Goal: Task Accomplishment & Management: Manage account settings

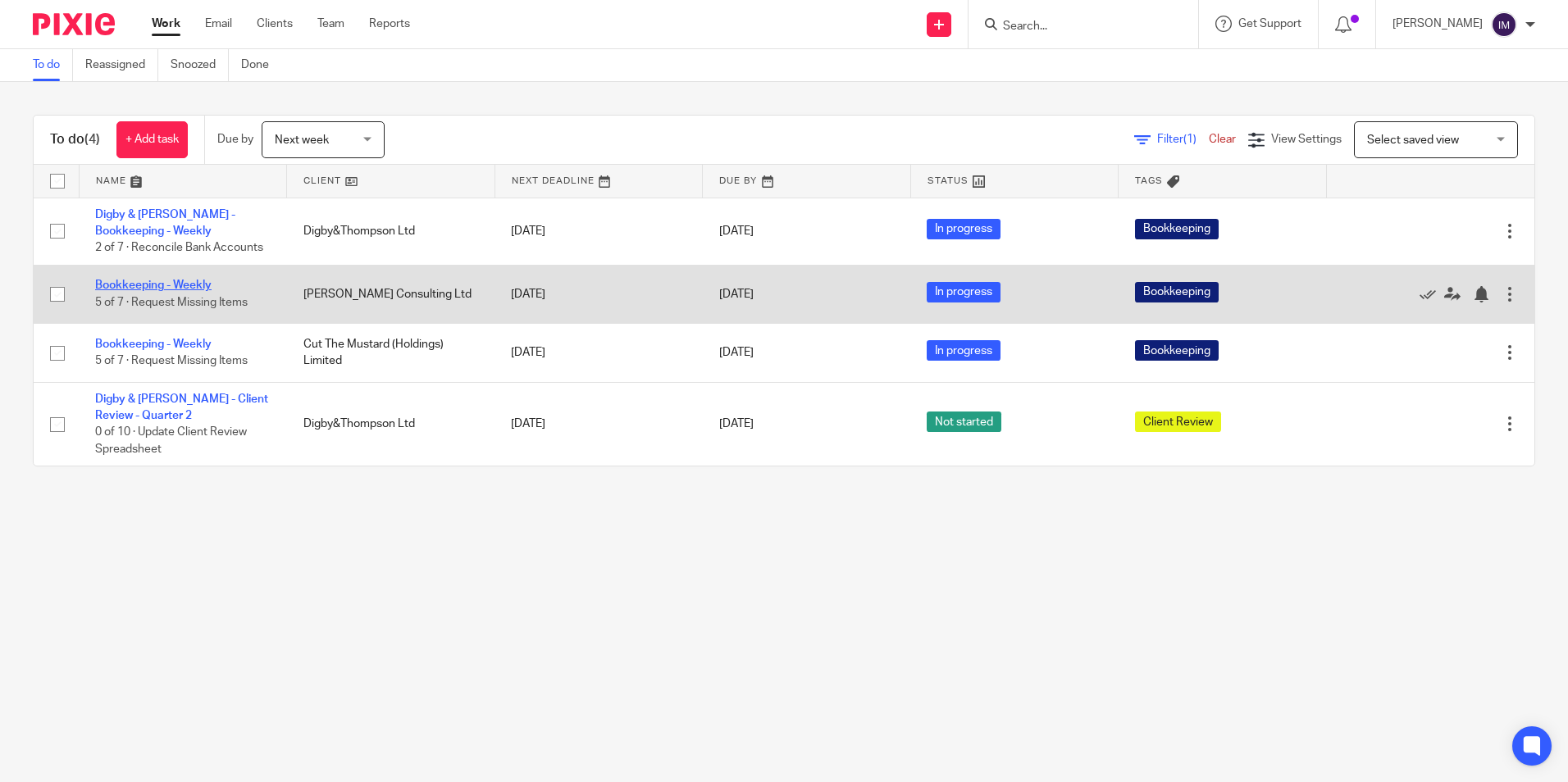
click at [183, 289] on link "Bookkeeping - Weekly" at bounding box center [153, 285] width 117 height 12
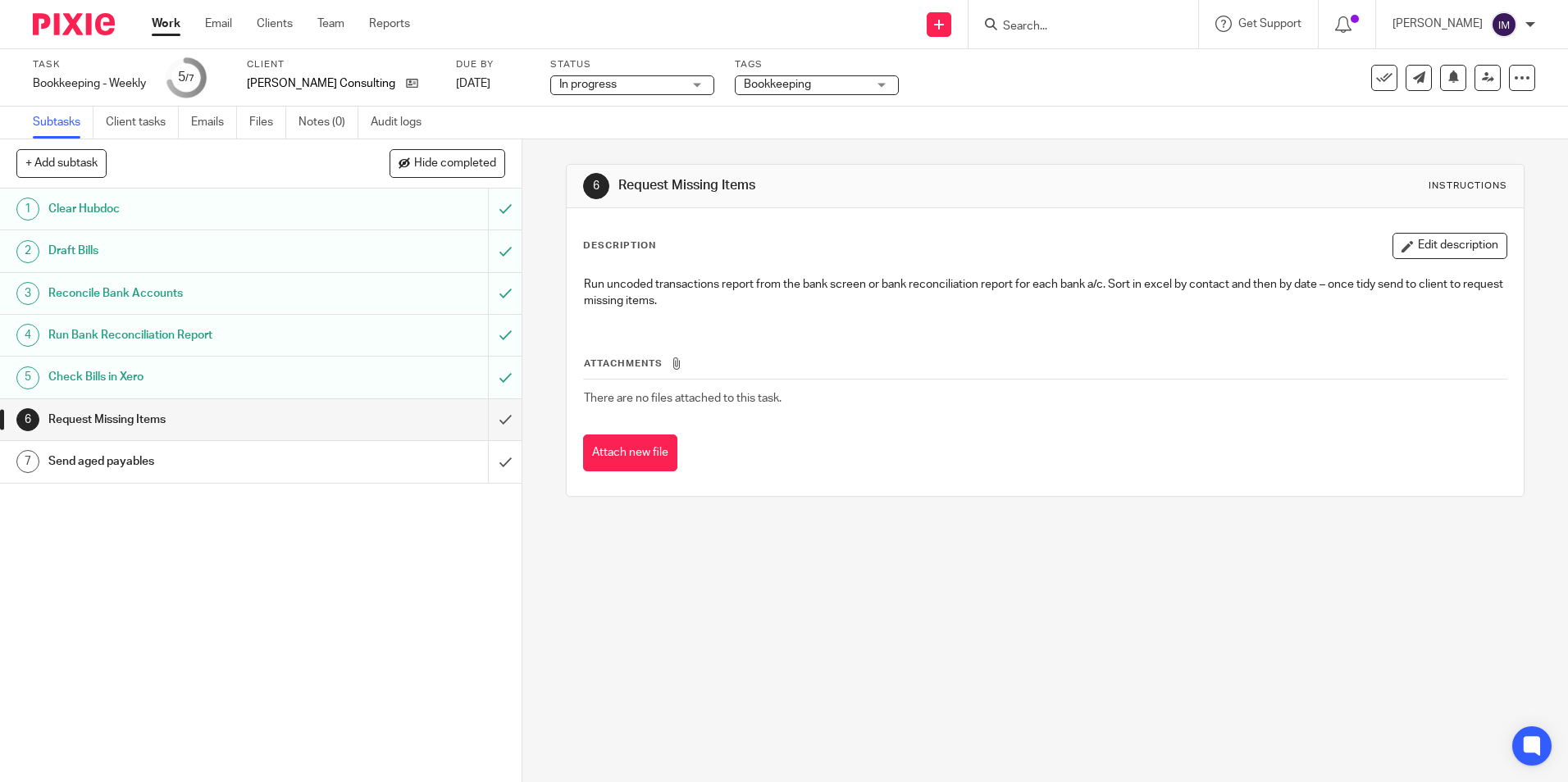
click at [168, 31] on link "Work" at bounding box center [165, 24] width 29 height 17
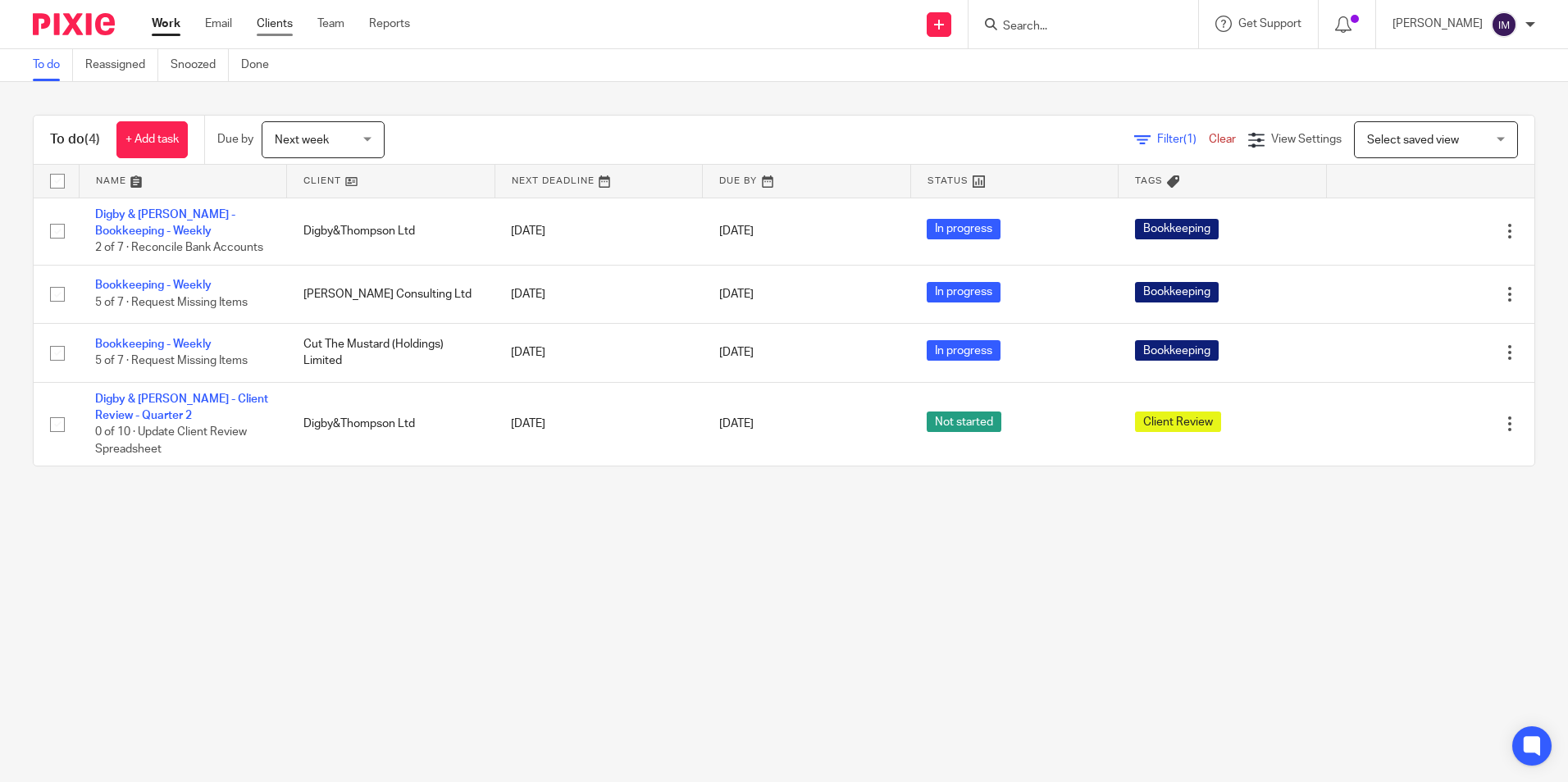
click at [274, 19] on link "Clients" at bounding box center [275, 24] width 36 height 17
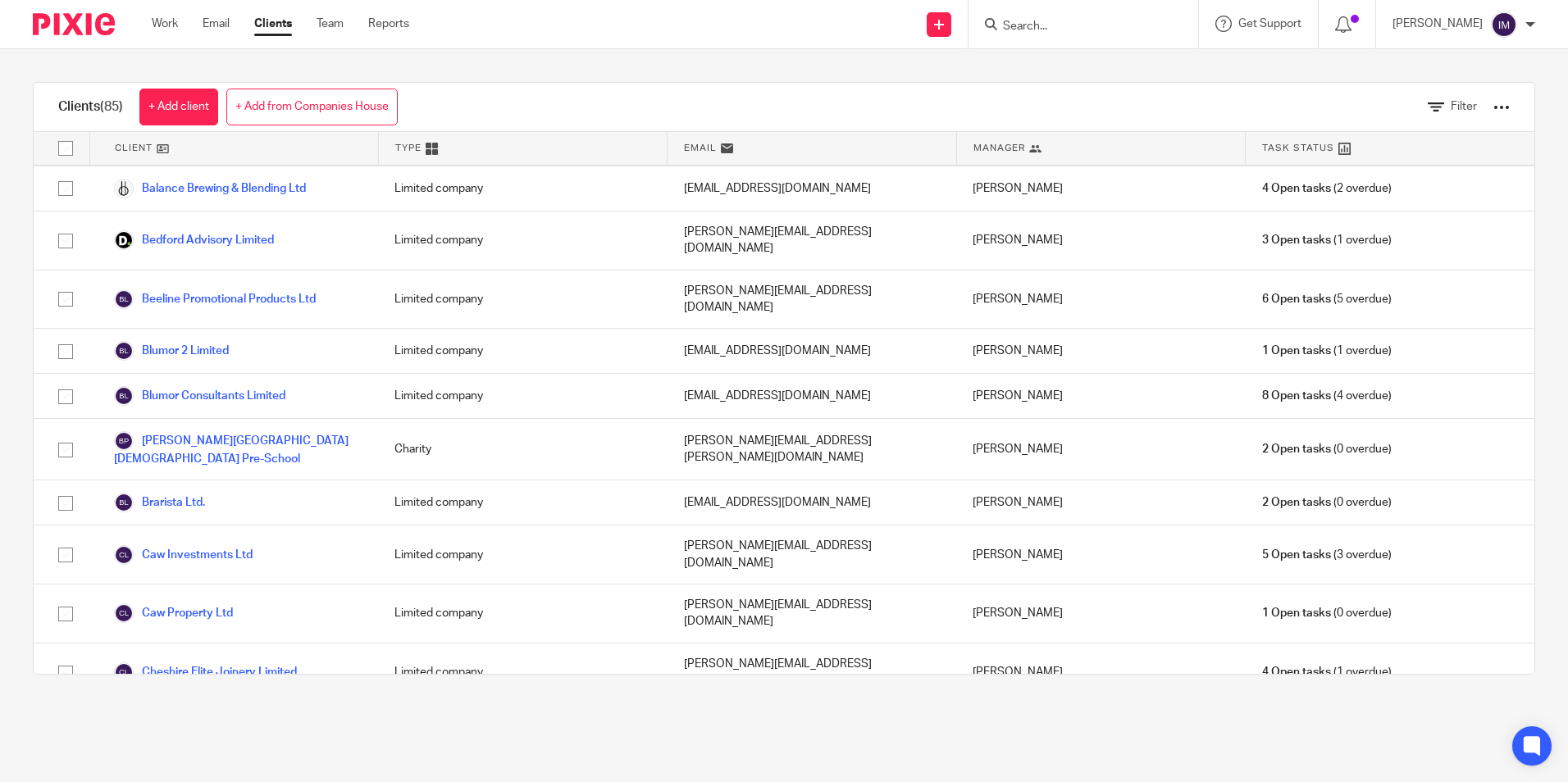
scroll to position [246, 0]
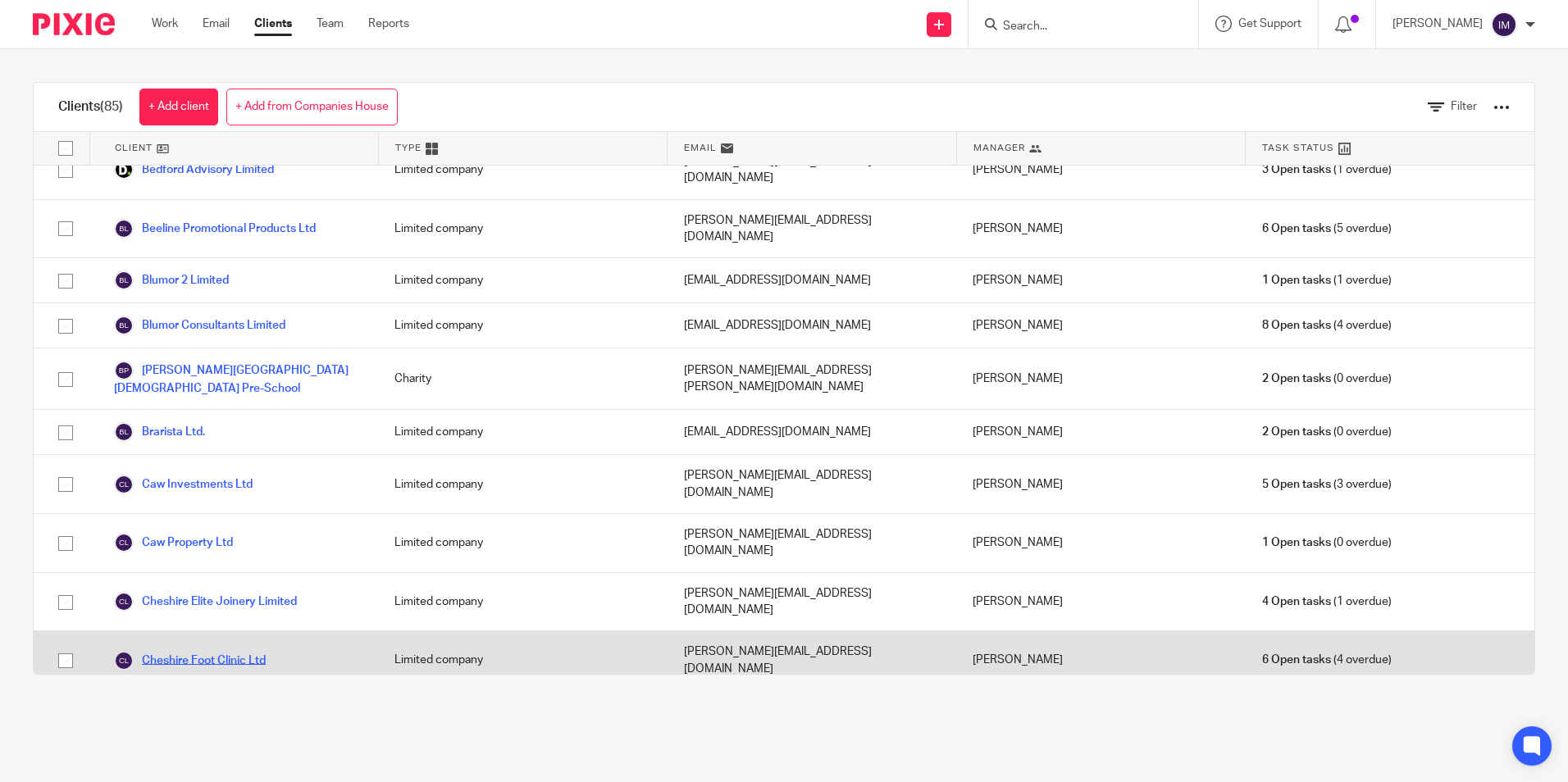
click at [211, 651] on link "Cheshire Foot Clinic Ltd" at bounding box center [189, 661] width 151 height 20
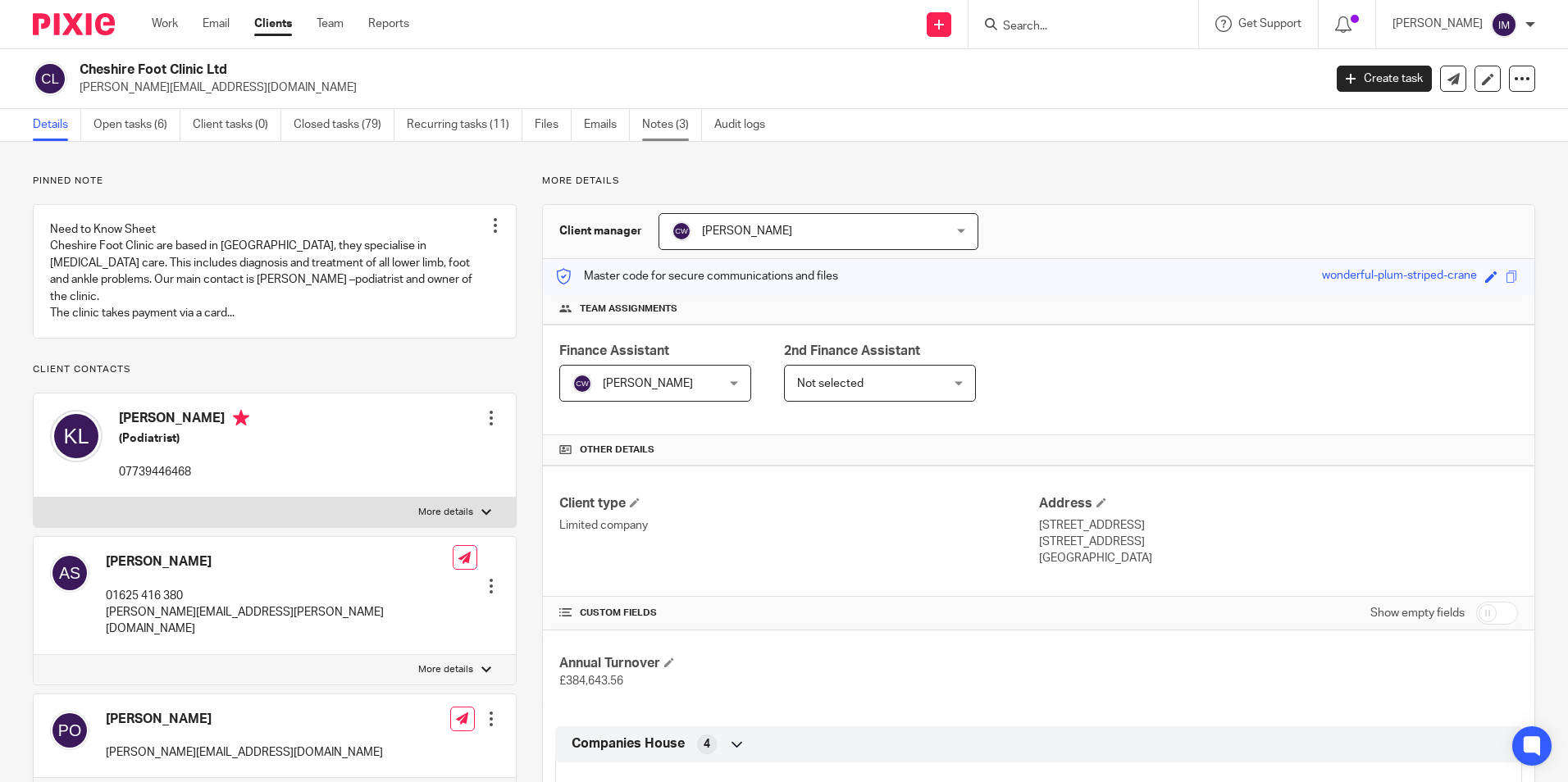
click at [658, 126] on link "Notes (3)" at bounding box center [672, 125] width 60 height 32
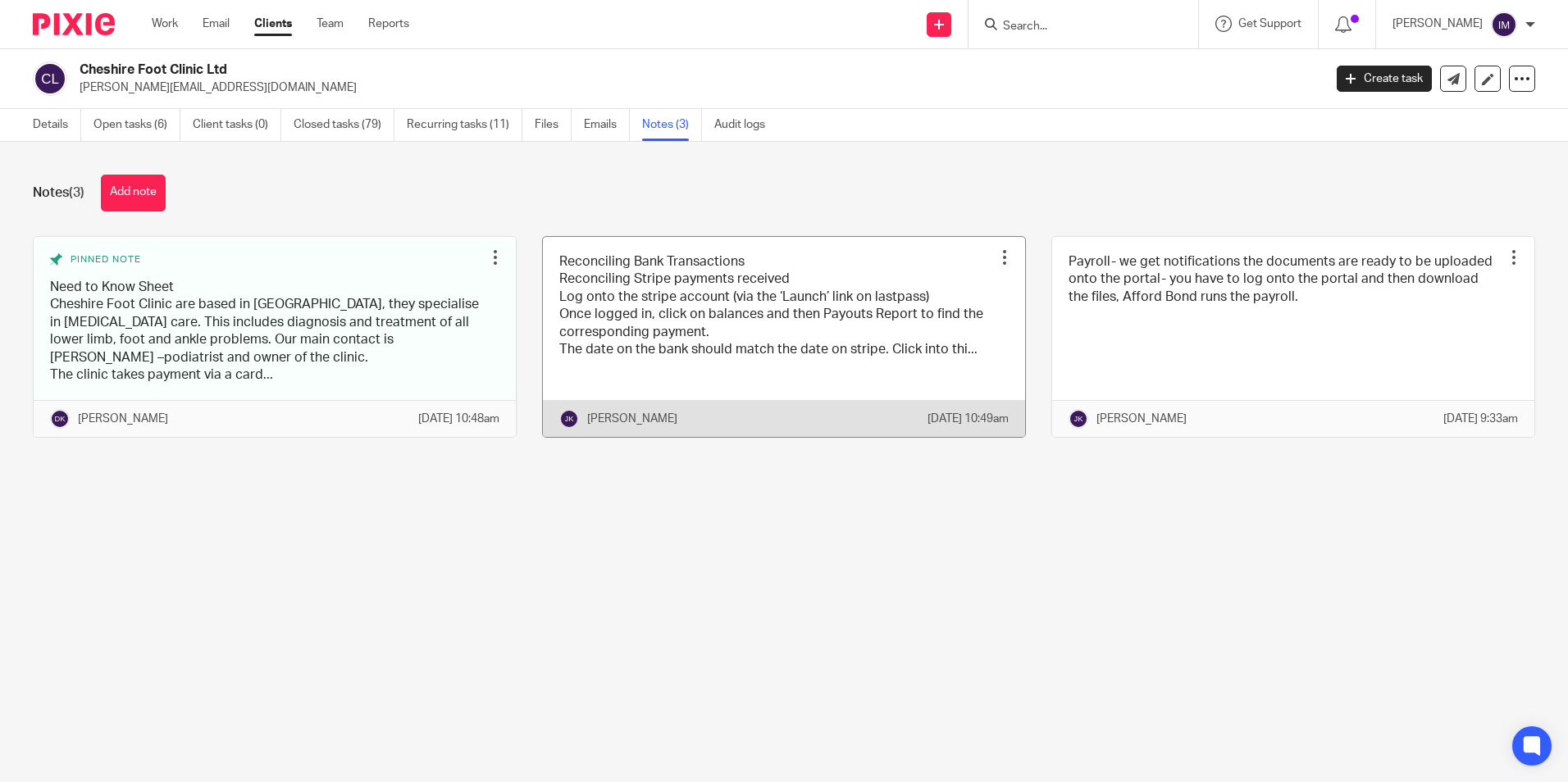
click at [742, 376] on link at bounding box center [784, 337] width 482 height 201
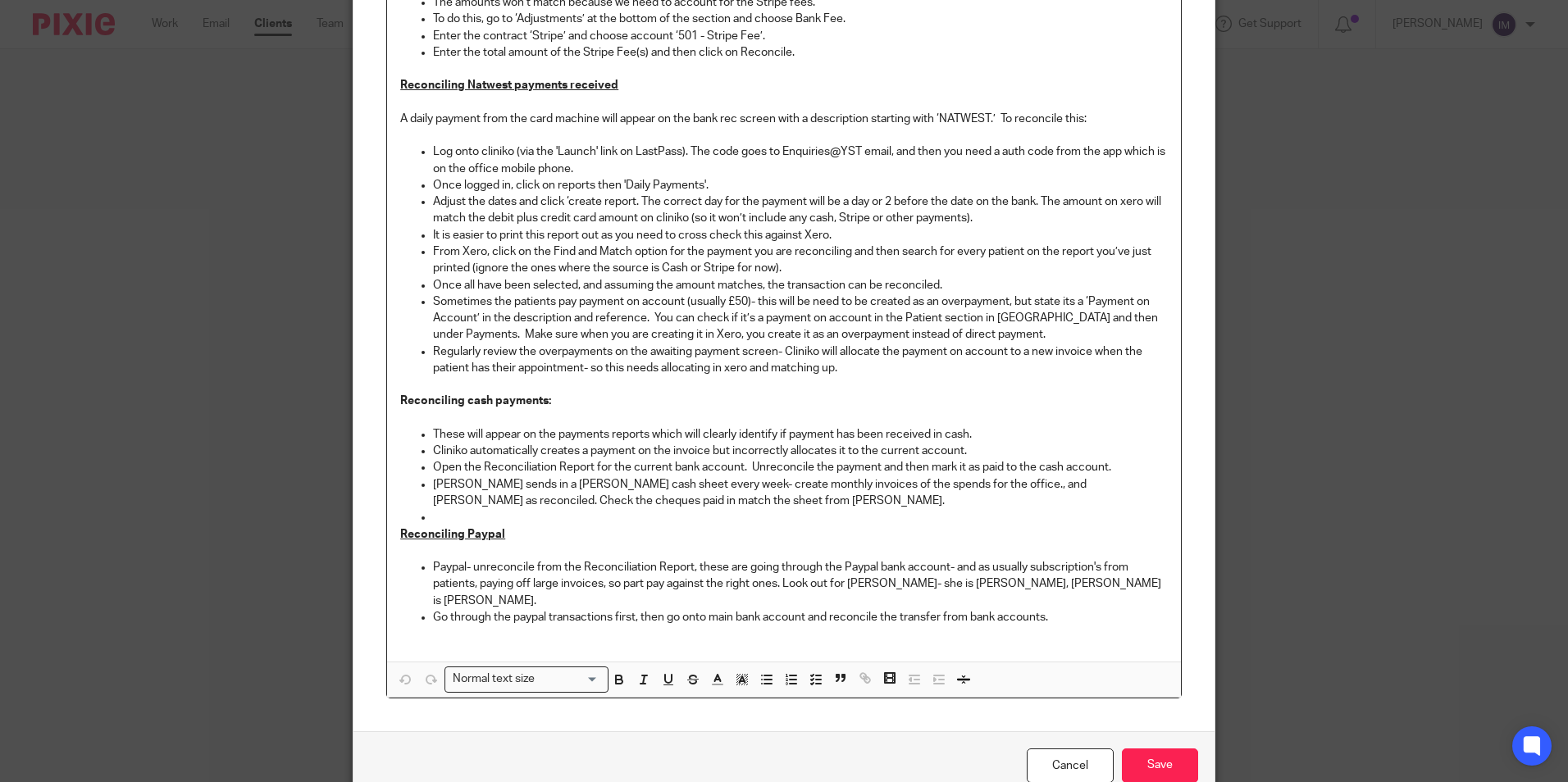
scroll to position [246, 0]
